Goal: Task Accomplishment & Management: Manage account settings

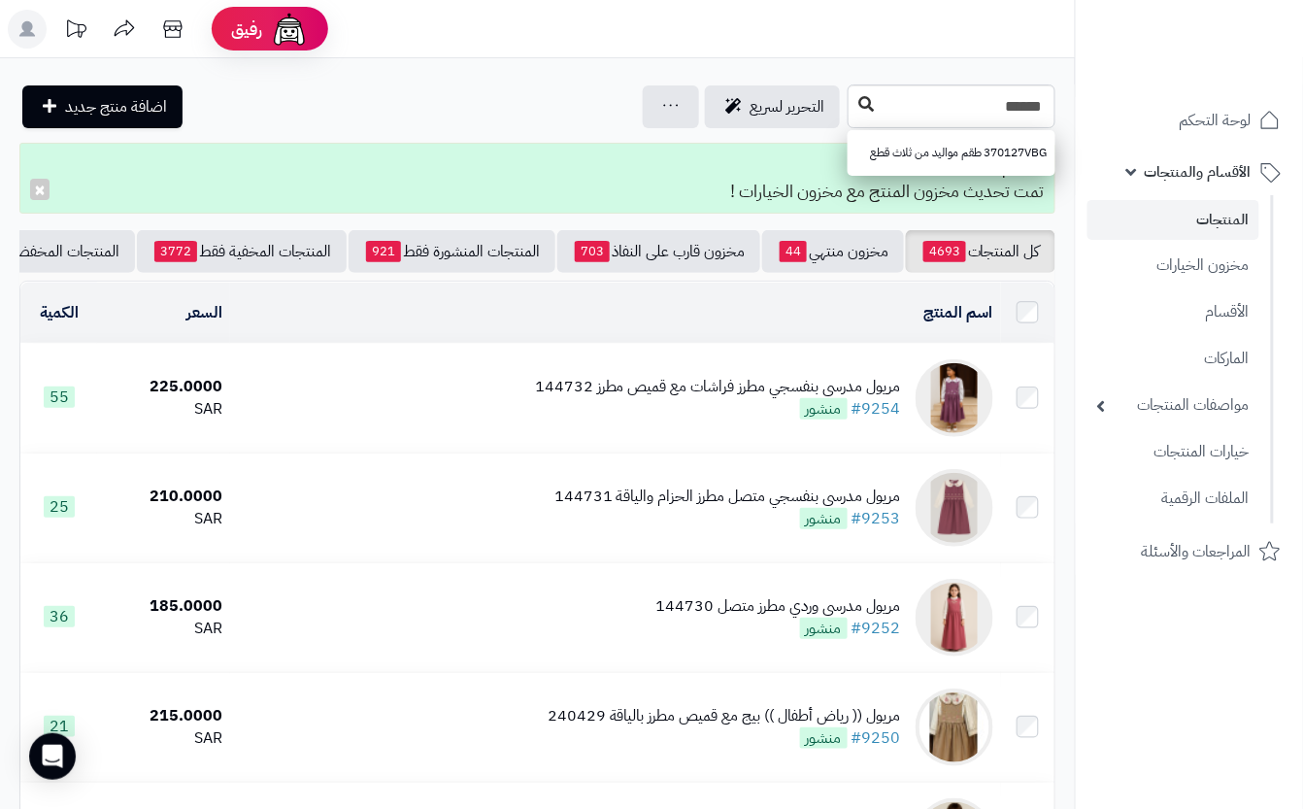
type input "******"
click at [858, 110] on icon at bounding box center [866, 104] width 16 height 16
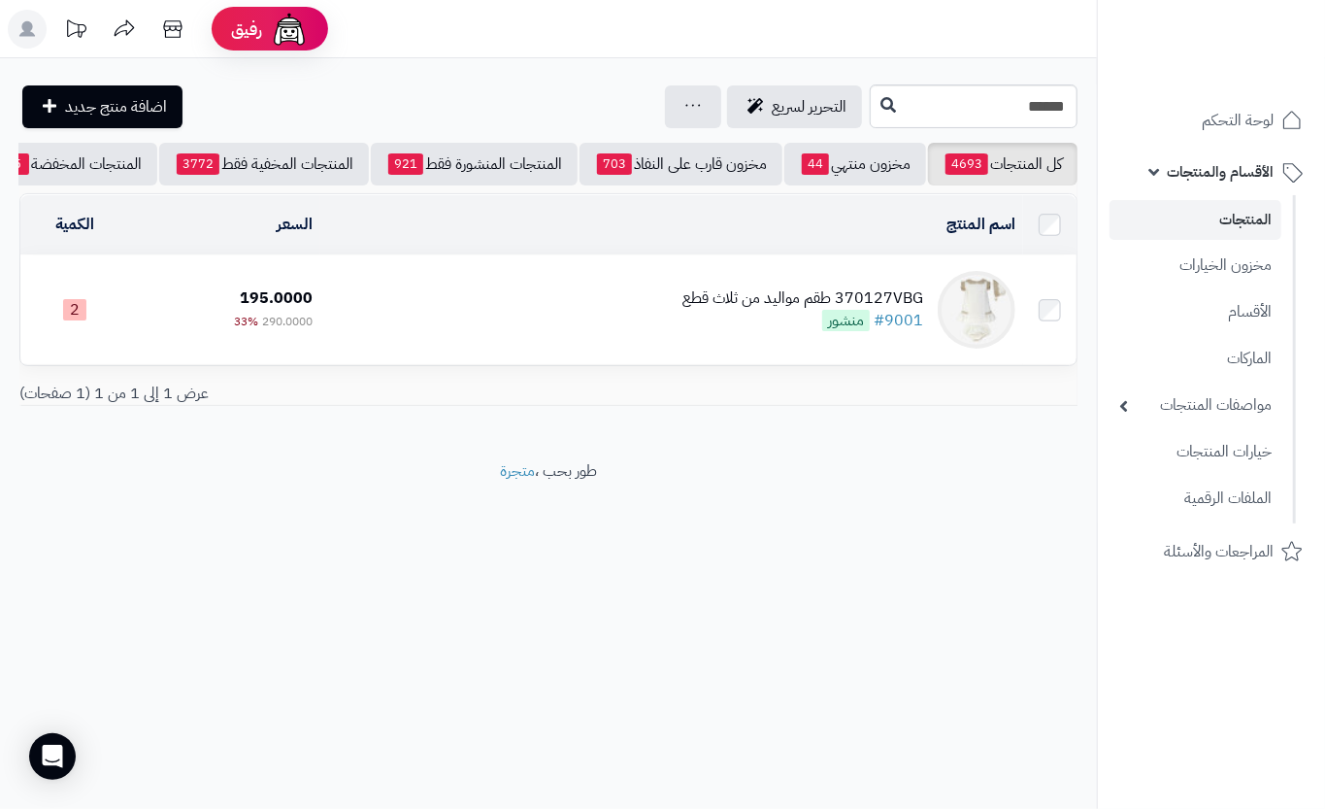
click at [416, 308] on td "370127VBG طقم مواليد من ثلاث قطع #9001 منشور" at bounding box center [671, 309] width 703 height 109
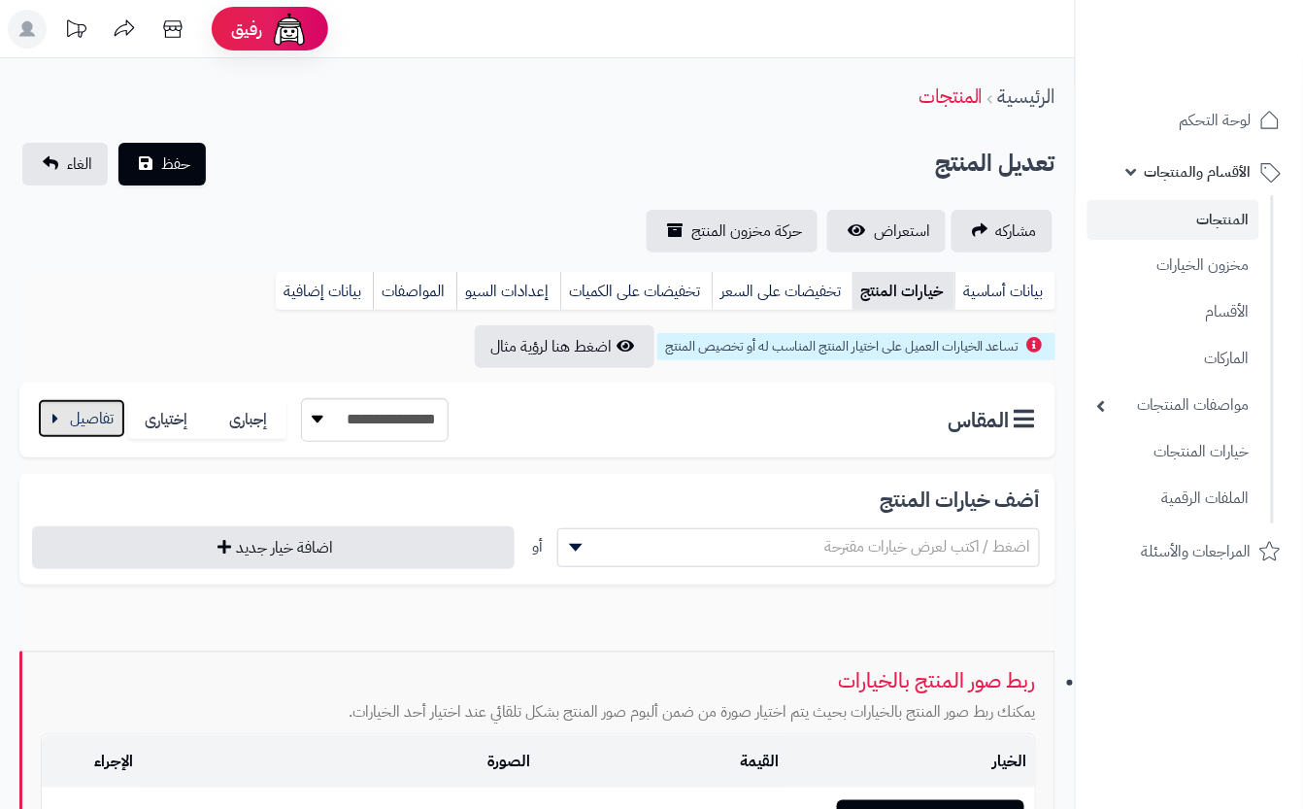
click at [63, 433] on button "button" at bounding box center [81, 418] width 87 height 39
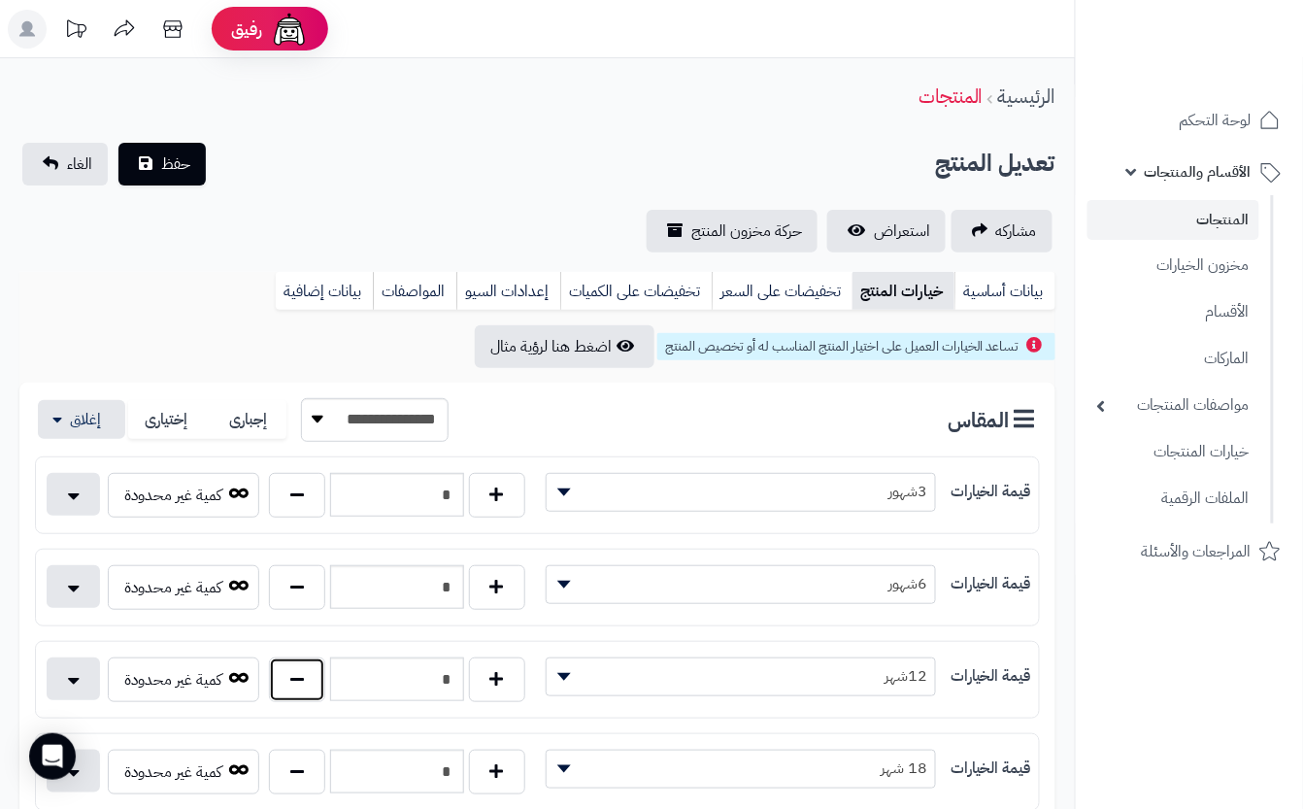
drag, startPoint x: 293, startPoint y: 689, endPoint x: 332, endPoint y: 587, distance: 109.1
click at [299, 679] on button "button" at bounding box center [297, 679] width 56 height 45
type input "*"
click at [344, 231] on div "مشاركه استعراض حركة مخزون المنتج" at bounding box center [537, 231] width 1036 height 43
click at [186, 163] on span "حفظ" at bounding box center [175, 162] width 29 height 23
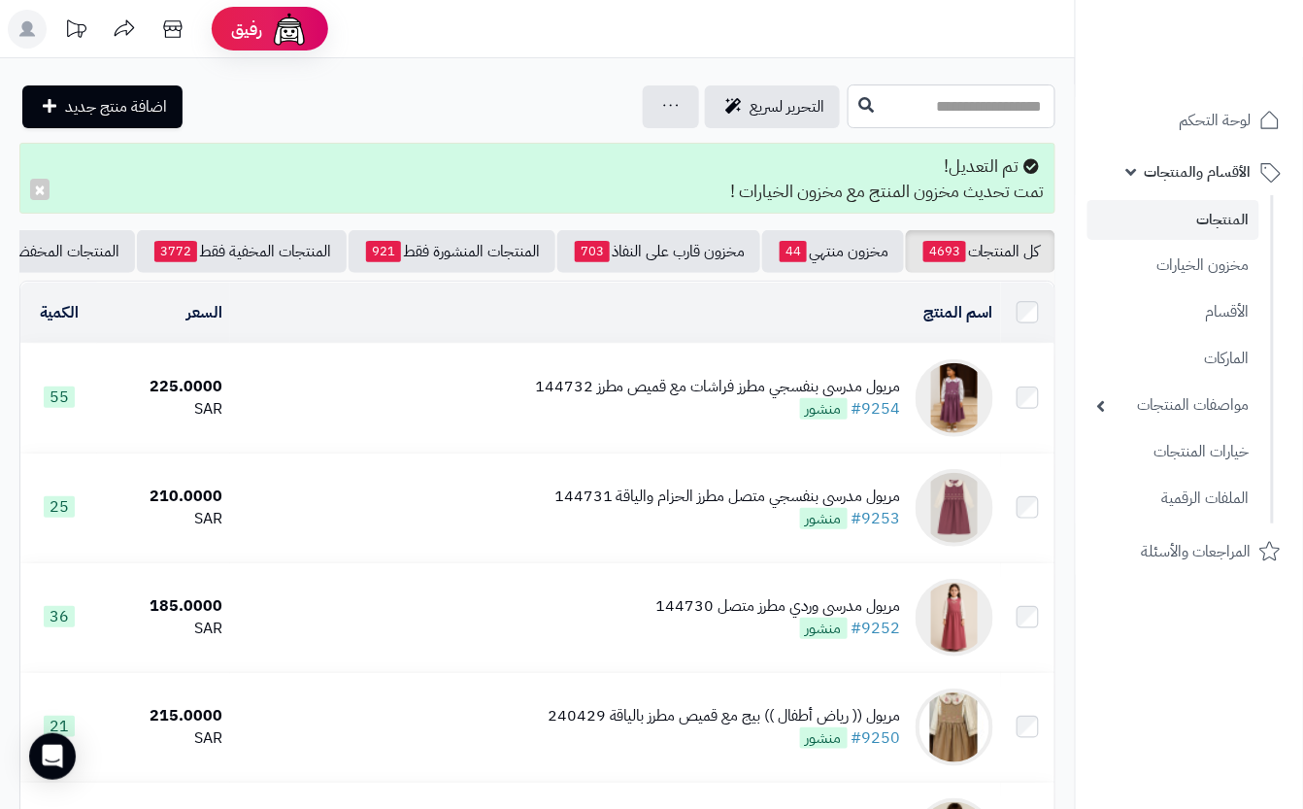
drag, startPoint x: 877, startPoint y: 83, endPoint x: 870, endPoint y: 103, distance: 20.9
click at [879, 84] on input "text" at bounding box center [951, 106] width 208 height 44
click at [866, 110] on input "text" at bounding box center [951, 106] width 208 height 44
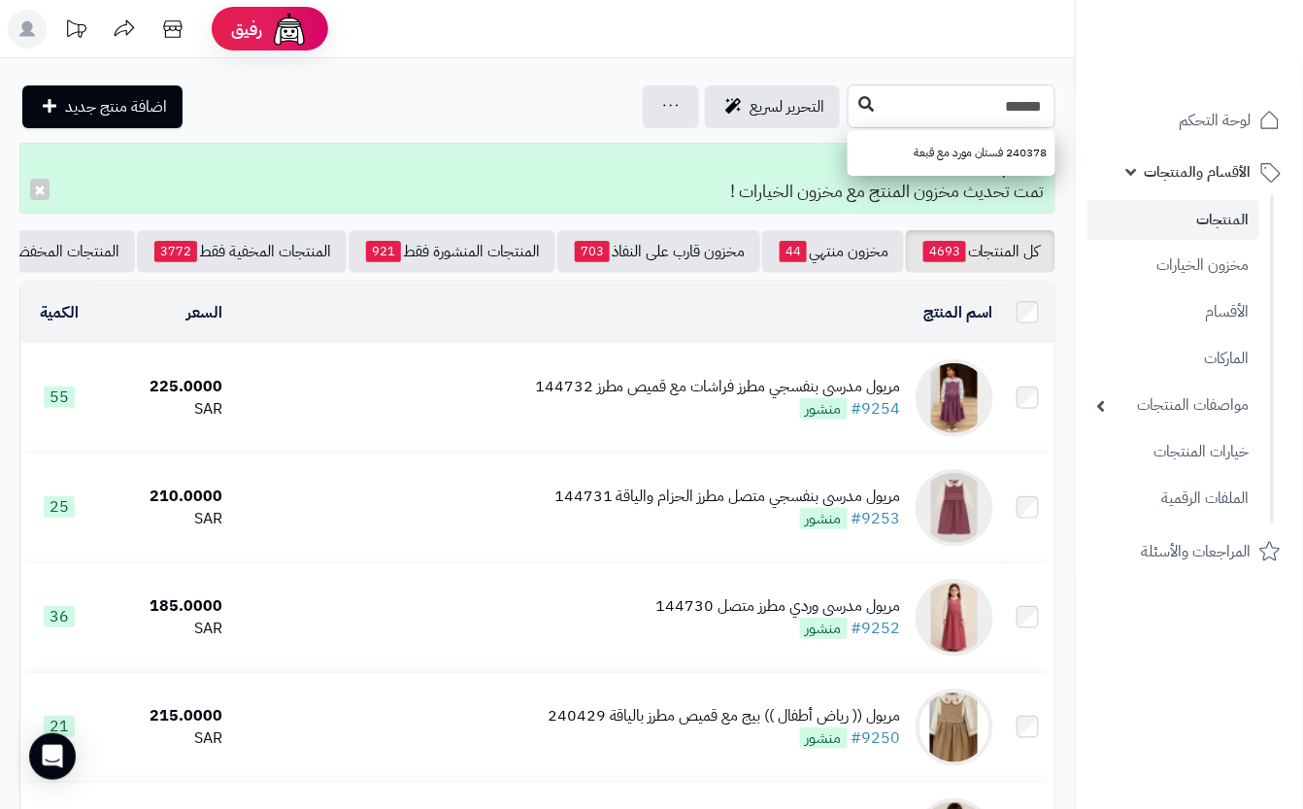
type input "******"
click at [851, 99] on button at bounding box center [865, 104] width 29 height 37
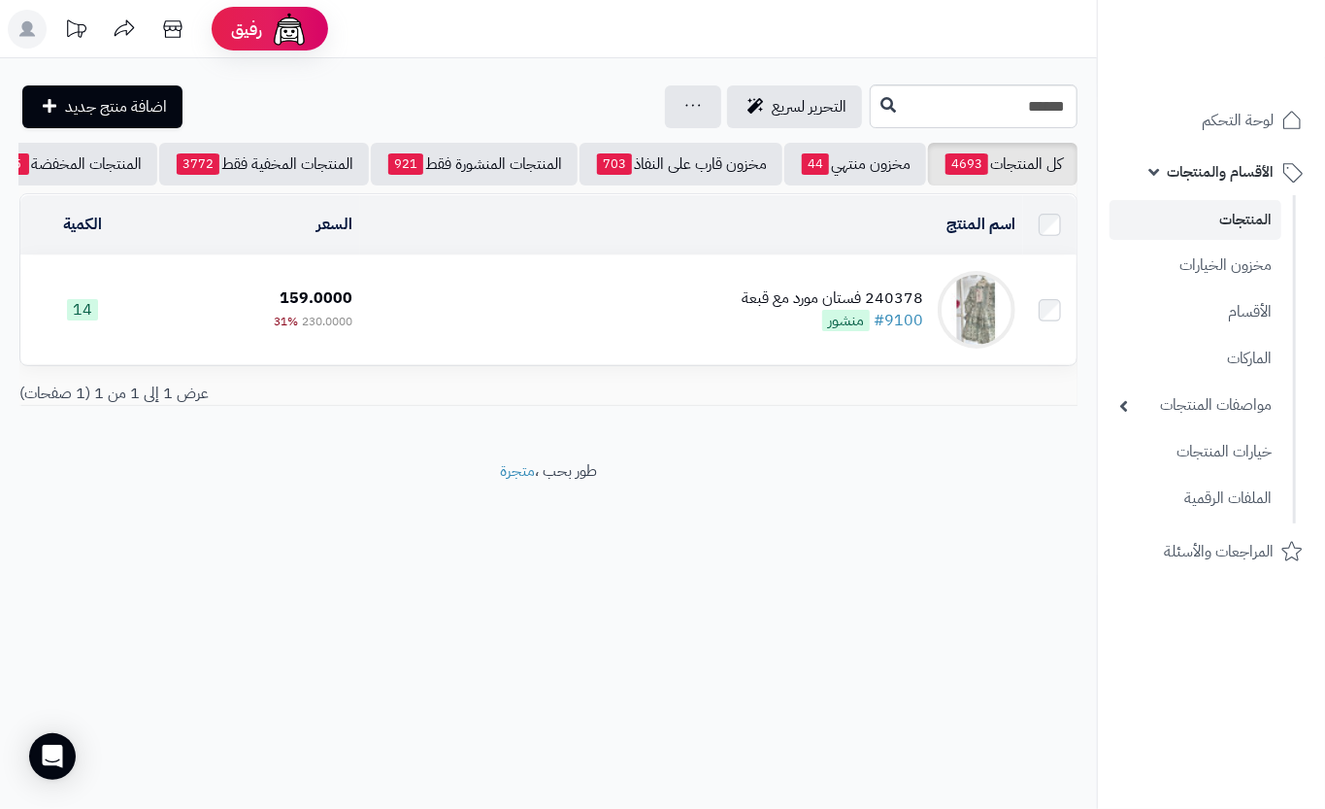
click at [577, 307] on td "240378 فستان مورد مع قبعة #9100 منشور" at bounding box center [691, 309] width 662 height 109
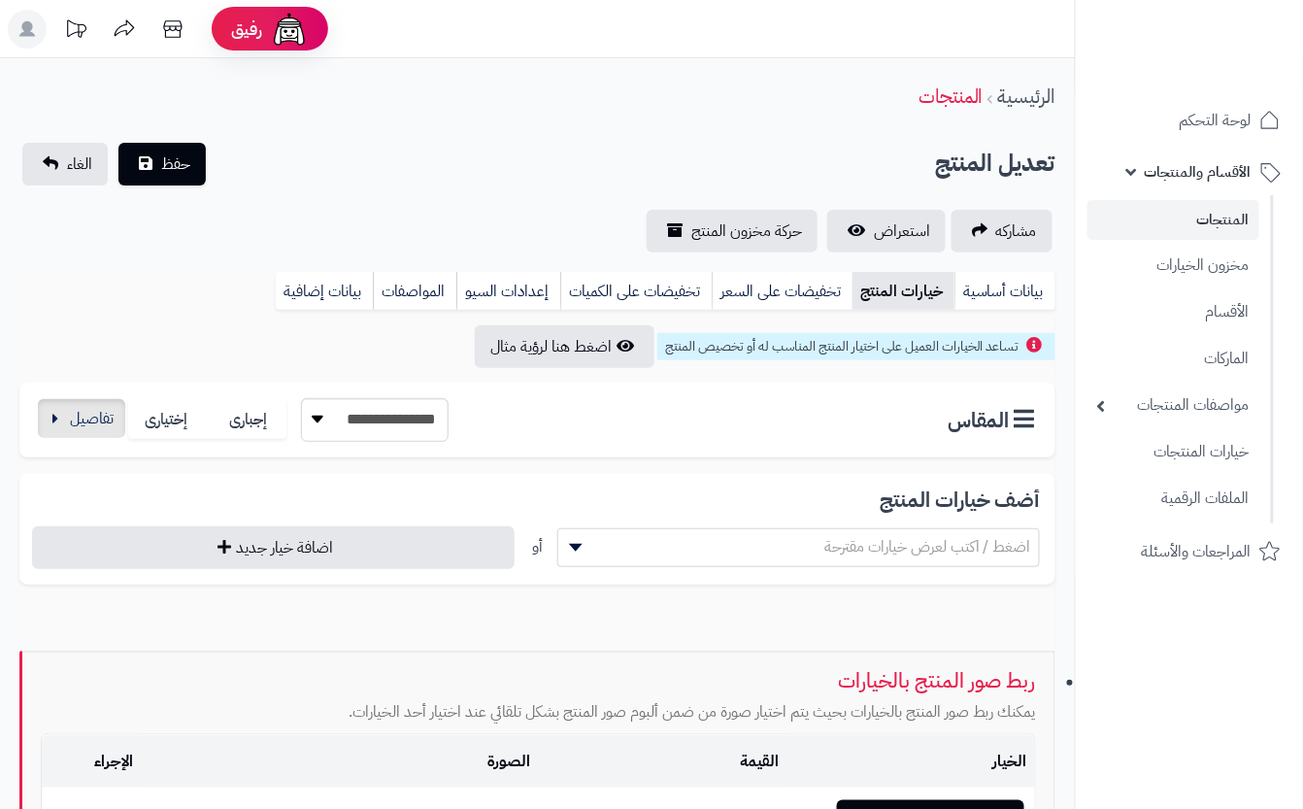
drag, startPoint x: 29, startPoint y: 413, endPoint x: 60, endPoint y: 408, distance: 31.6
click at [31, 413] on div "**********" at bounding box center [537, 419] width 1036 height 75
click at [93, 417] on button "button" at bounding box center [81, 418] width 87 height 39
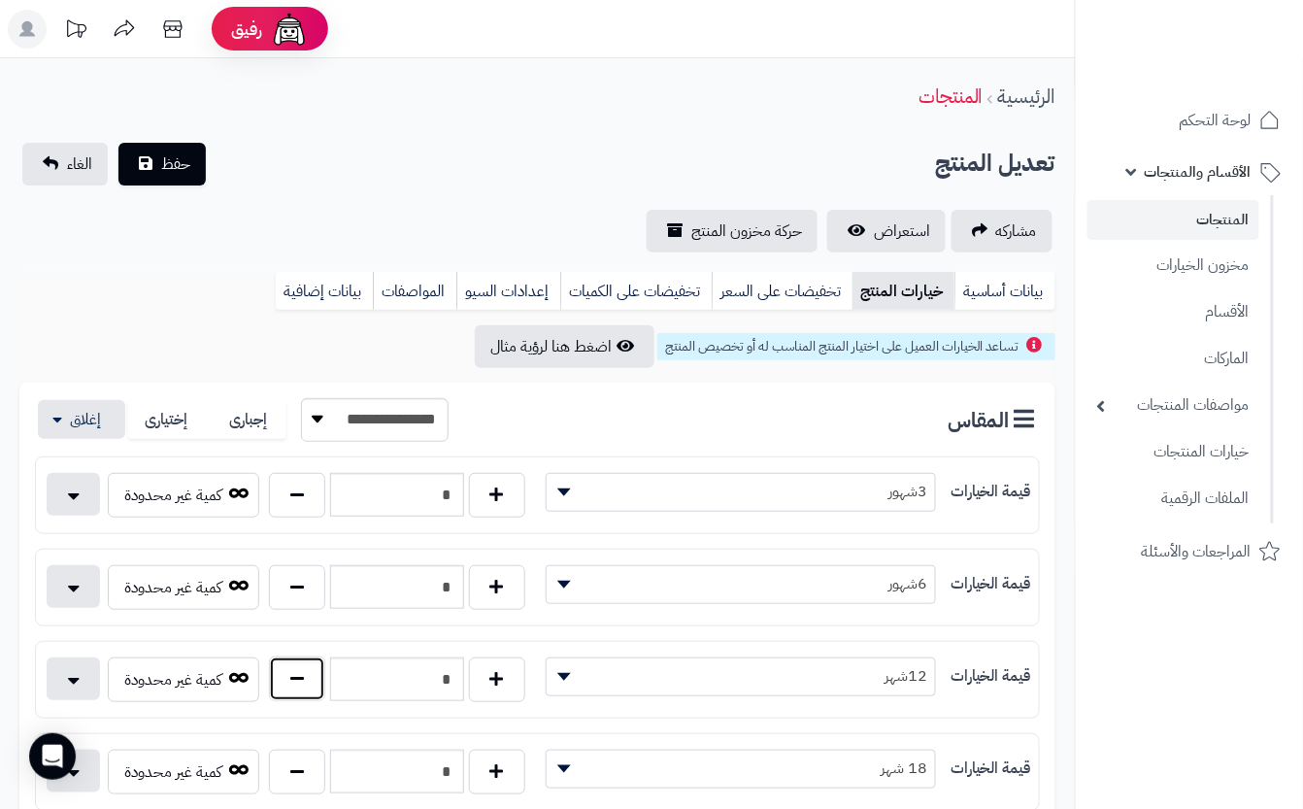
click at [281, 693] on button "button" at bounding box center [297, 678] width 56 height 45
type input "*"
click at [327, 164] on div "تعديل المنتج حفظ الغاء" at bounding box center [537, 164] width 1036 height 43
click at [152, 142] on button "حفظ" at bounding box center [161, 163] width 87 height 43
